Goal: Task Accomplishment & Management: Manage account settings

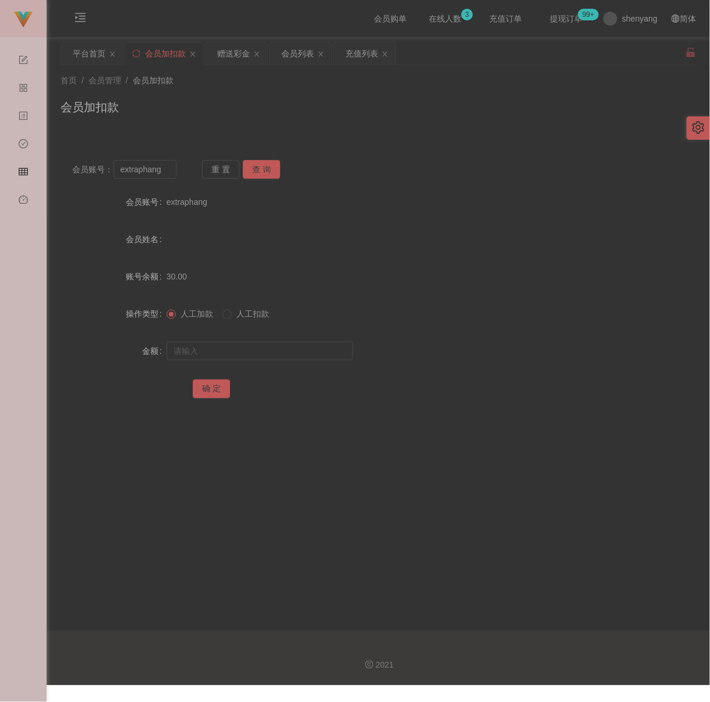
click at [401, 131] on div "首页 / 会员管理 / 会员加扣款 / 会员加扣款" at bounding box center [378, 99] width 663 height 69
click at [320, 112] on div "会员加扣款" at bounding box center [378, 111] width 635 height 27
click at [309, 59] on div "会员列表" at bounding box center [297, 54] width 33 height 22
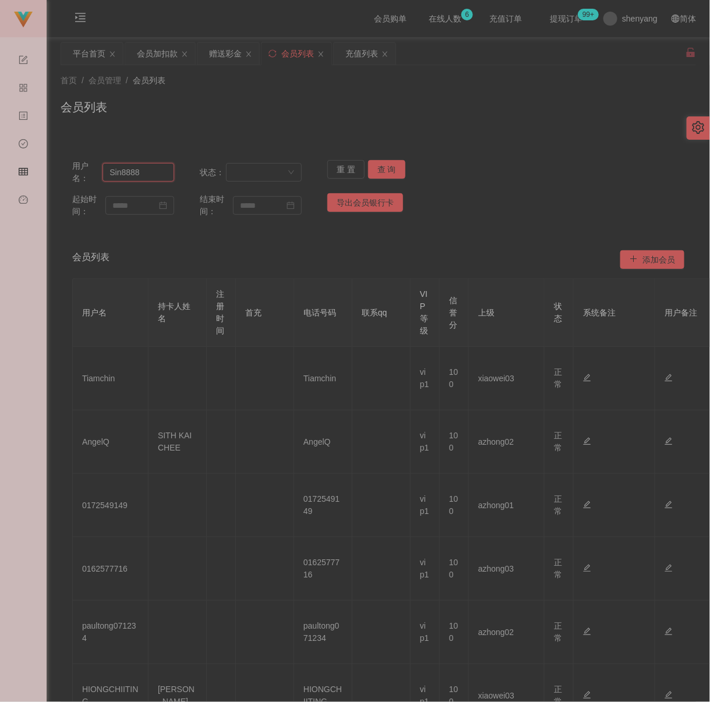
click at [151, 170] on input "Sin8888" at bounding box center [138, 172] width 72 height 19
paste input "[PERSON_NAME]"
type input "[PERSON_NAME]"
click at [383, 170] on button "查 询" at bounding box center [386, 169] width 37 height 19
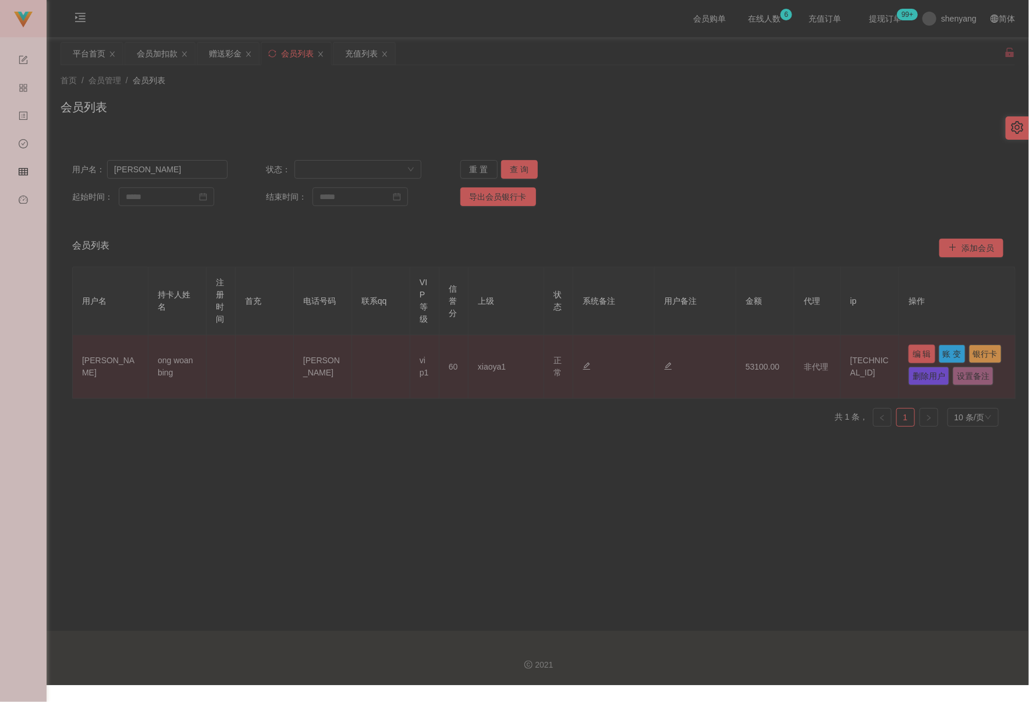
click at [709, 349] on button "编 辑" at bounding box center [922, 354] width 27 height 19
type input "[PERSON_NAME]"
type input "ong woan bing"
type input "60"
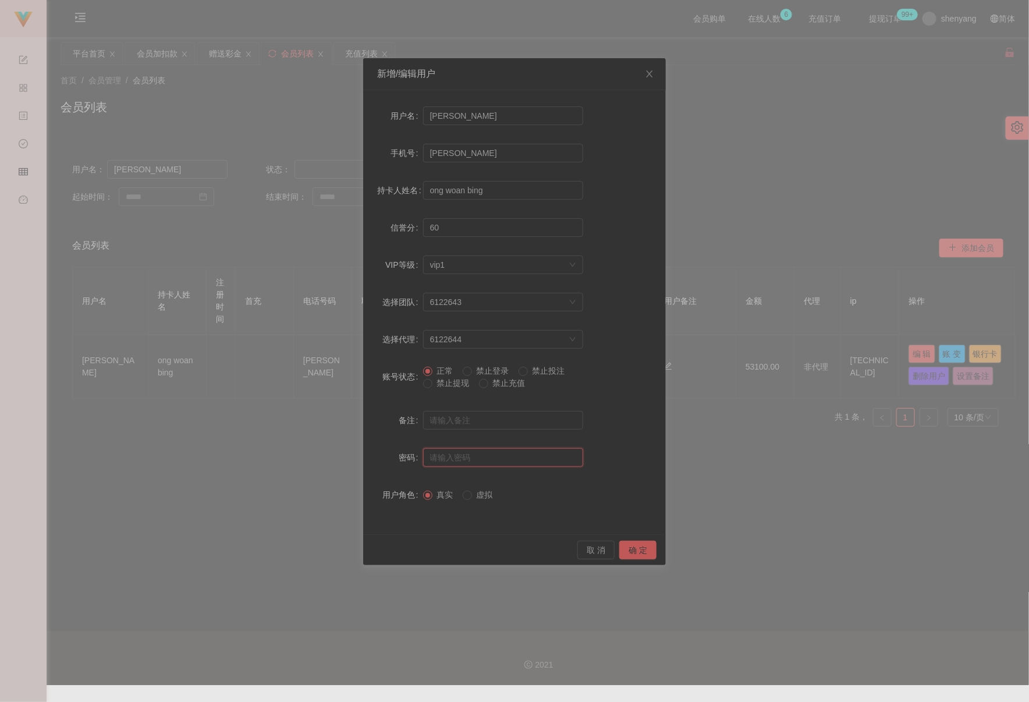
click at [456, 458] on input "text" at bounding box center [503, 457] width 160 height 19
type input "aaa123"
click at [635, 552] on button "确 定" at bounding box center [637, 550] width 37 height 19
